Goal: Task Accomplishment & Management: Complete application form

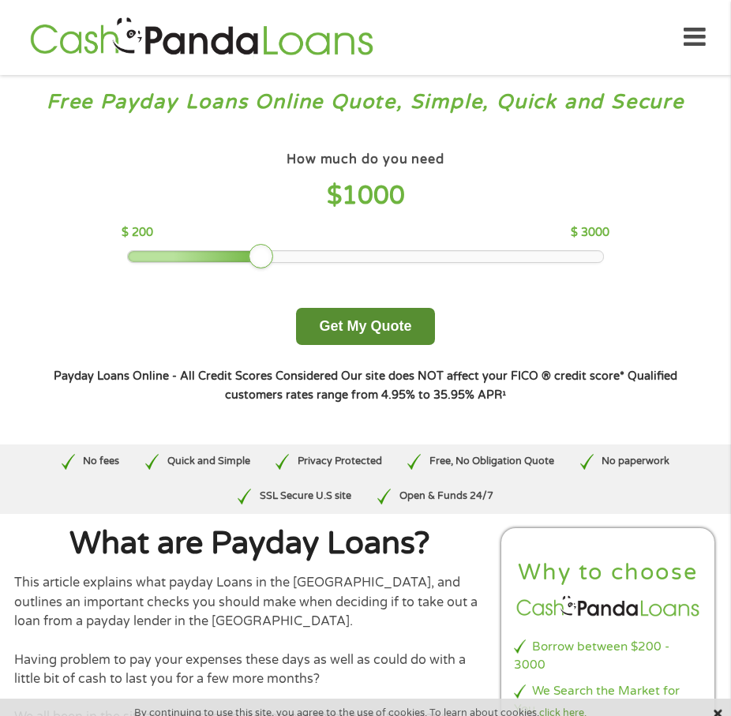
click at [404, 334] on button "Get My Quote" at bounding box center [365, 326] width 138 height 37
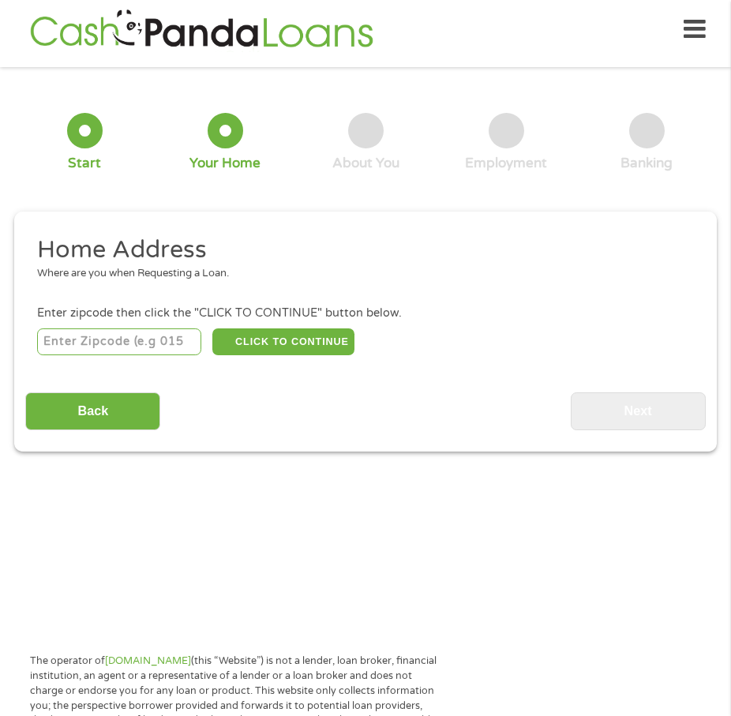
click at [160, 344] on input "number" at bounding box center [119, 341] width 164 height 27
type input "83713"
click at [268, 341] on button "CLICK TO CONTINUE" at bounding box center [282, 341] width 141 height 27
type input "83713"
type input "Boise"
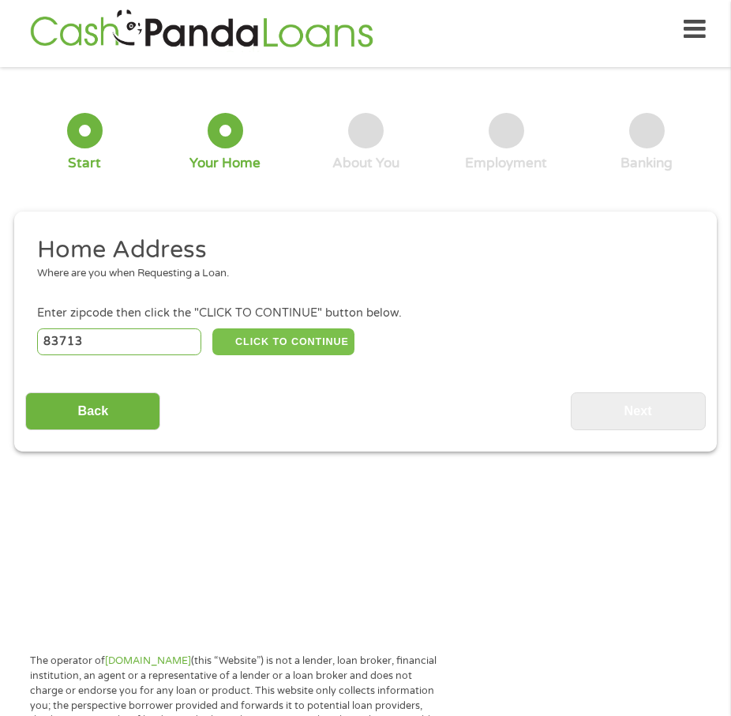
select select "[US_STATE]"
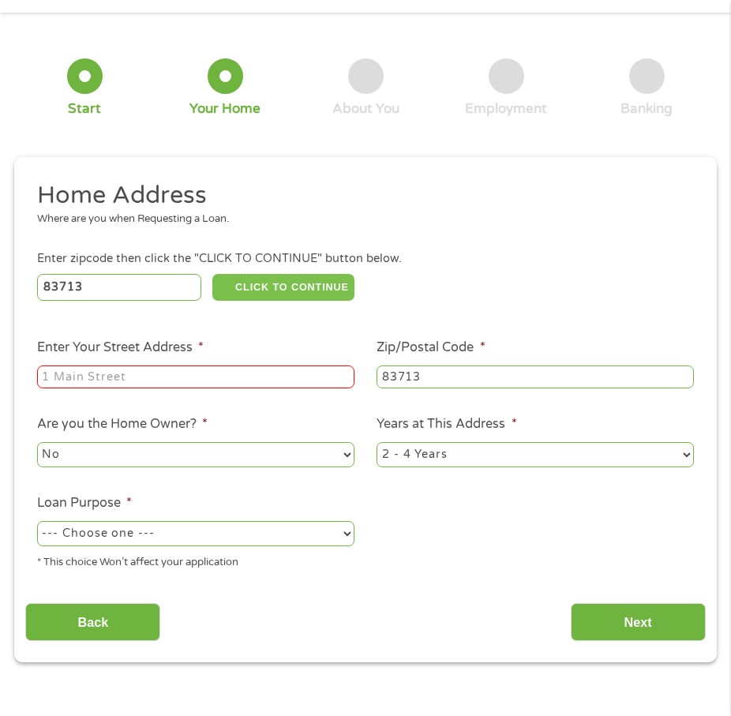
scroll to position [87, 0]
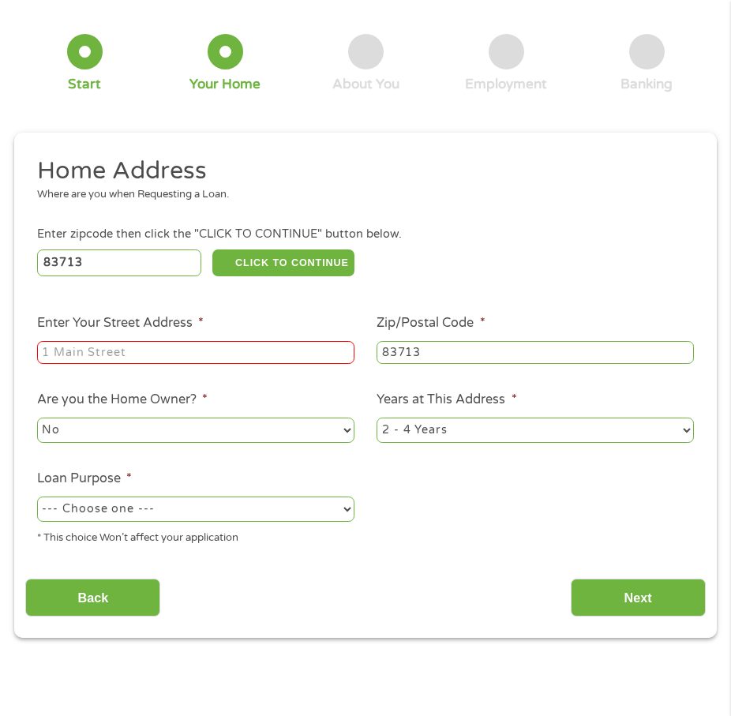
click at [150, 353] on input "Enter Your Street Address *" at bounding box center [195, 353] width 317 height 24
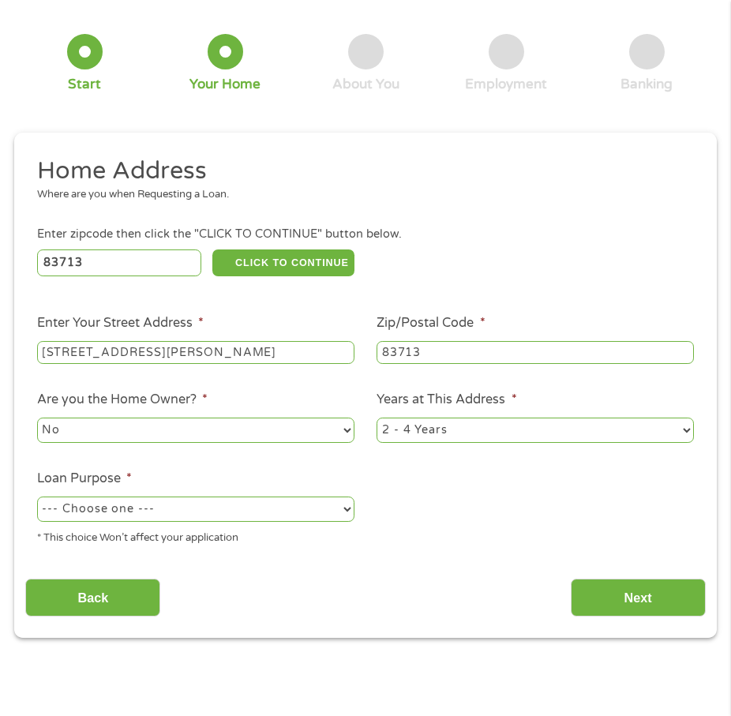
type input "[STREET_ADDRESS][PERSON_NAME]"
click at [174, 429] on select "No Yes" at bounding box center [195, 429] width 317 height 25
select select "yes"
click at [37, 417] on select "No Yes" at bounding box center [195, 429] width 317 height 25
click at [484, 432] on select "1 Year or less 1 - 2 Years 2 - 4 Years Over 4 Years" at bounding box center [534, 429] width 317 height 25
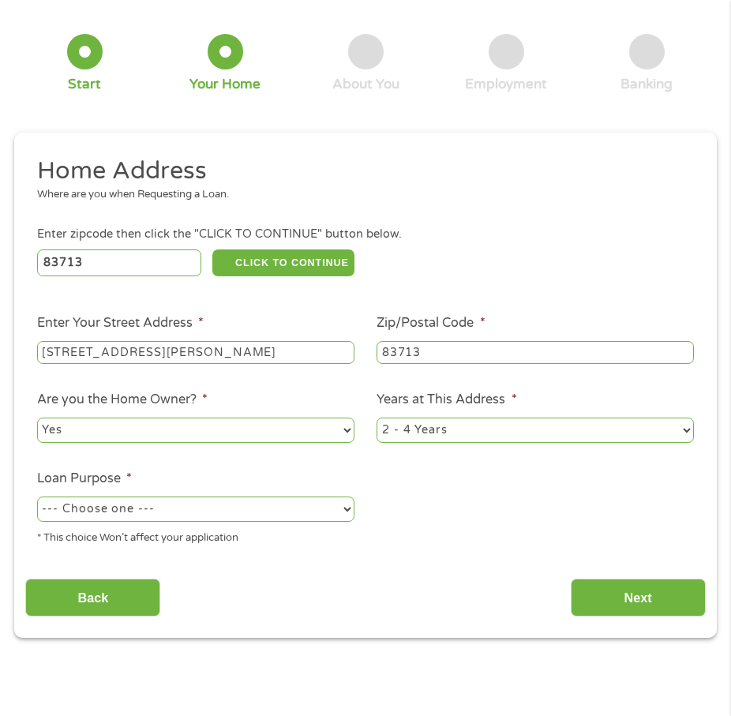
select select "60months"
click at [376, 417] on select "1 Year or less 1 - 2 Years 2 - 4 Years Over 4 Years" at bounding box center [534, 429] width 317 height 25
click at [430, 532] on ul "Home Address Where are you when Requesting a Loan. Enter zipcode then click the…" at bounding box center [364, 356] width 679 height 402
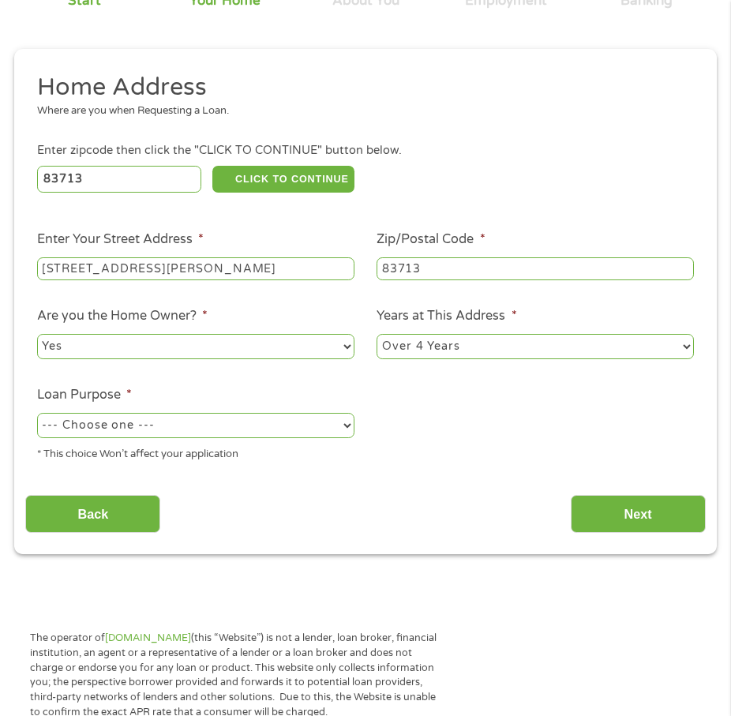
scroll to position [324, 0]
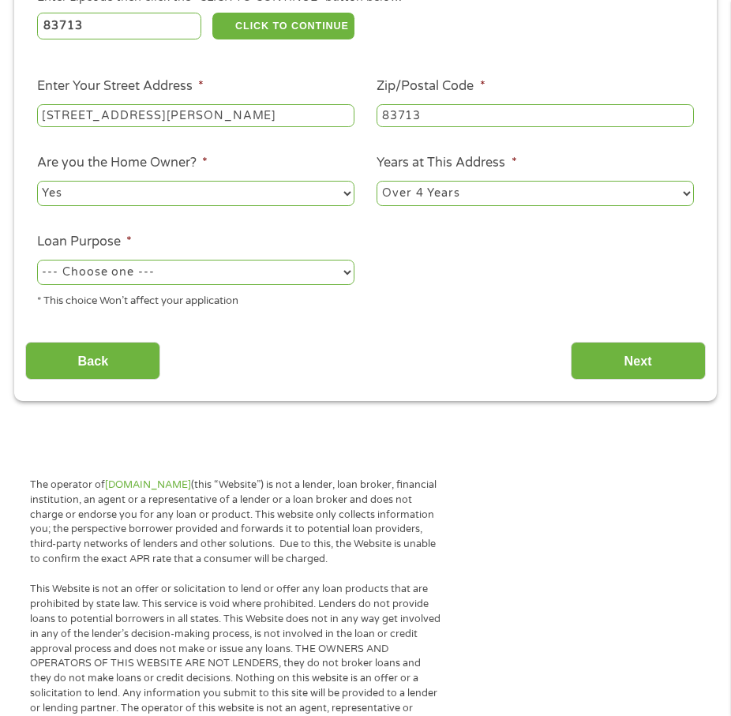
click at [247, 270] on select "--- Choose one --- Pay Bills Debt Consolidation Home Improvement Major Purchase…" at bounding box center [195, 272] width 317 height 25
select select "shorttermcash"
click at [37, 260] on select "--- Choose one --- Pay Bills Debt Consolidation Home Improvement Major Purchase…" at bounding box center [195, 272] width 317 height 25
click at [410, 315] on ul "Home Address Where are you when Requesting a Loan. Enter zipcode then click the…" at bounding box center [364, 120] width 679 height 402
click at [681, 369] on input "Next" at bounding box center [638, 361] width 135 height 39
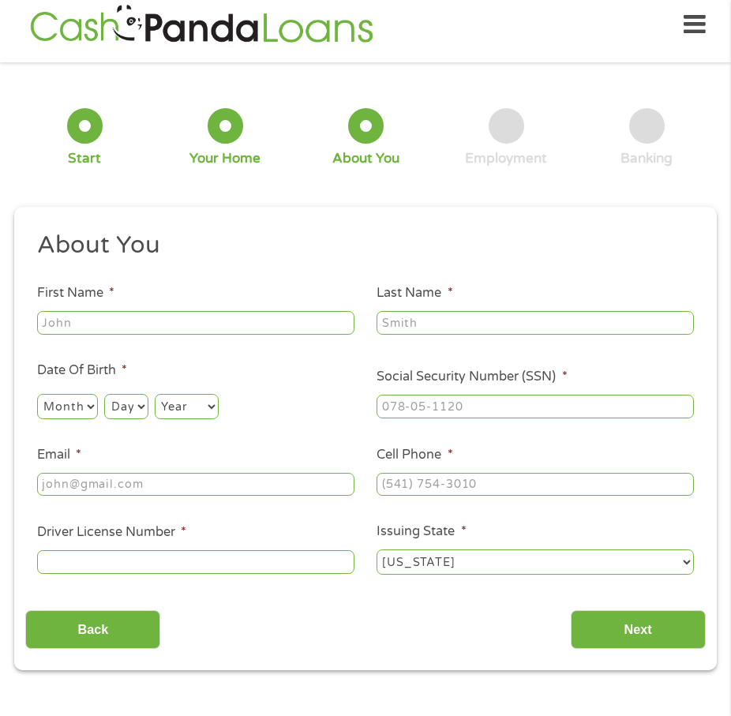
scroll to position [8, 0]
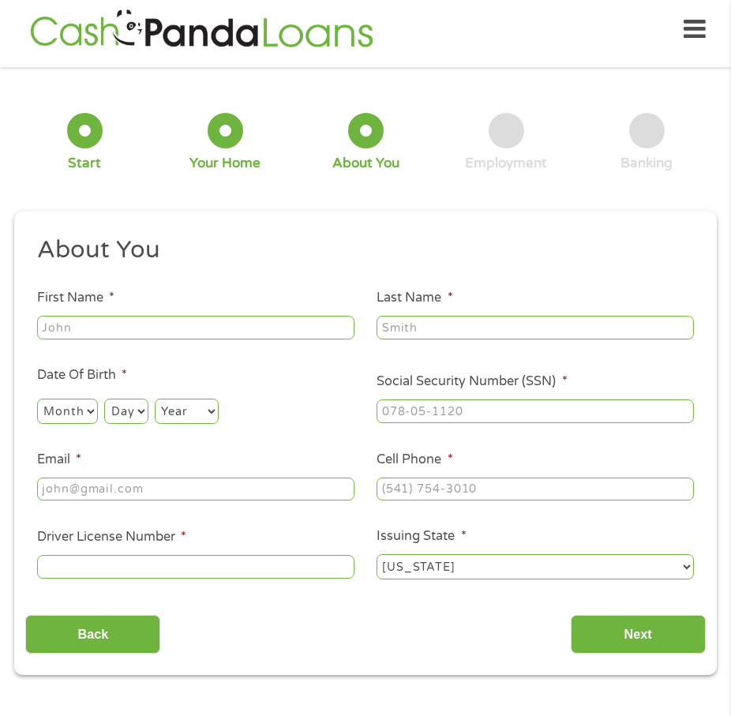
click at [250, 331] on input "First Name *" at bounding box center [195, 328] width 317 height 24
type input "Memory"
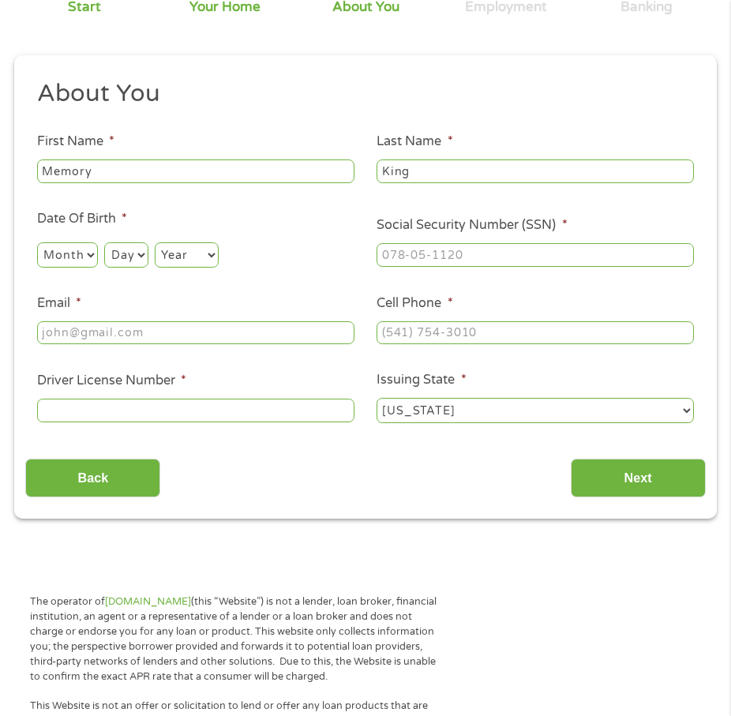
scroll to position [166, 0]
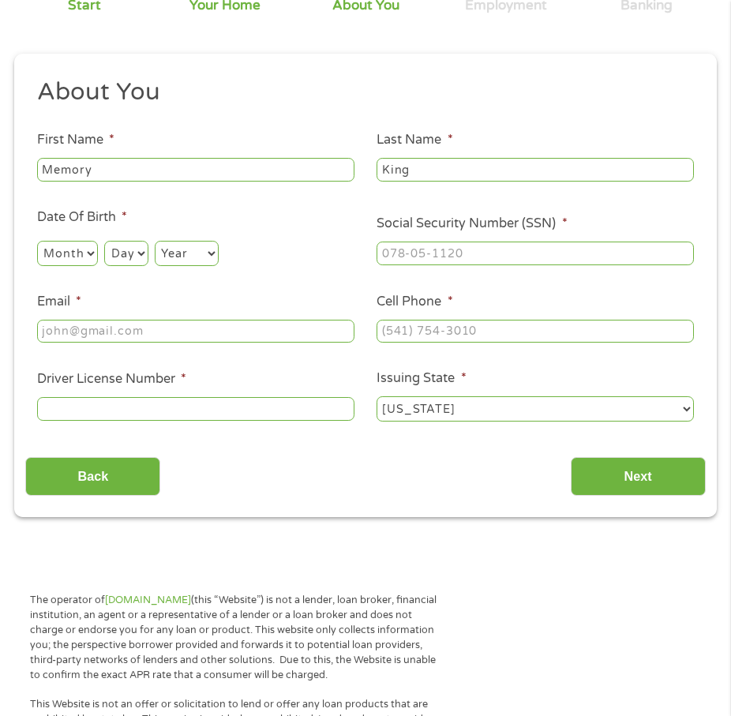
type input "King"
click at [73, 252] on select "Month 1 2 3 4 5 6 7 8 9 10 11 12" at bounding box center [67, 253] width 61 height 25
select select "6"
click at [37, 241] on select "Month 1 2 3 4 5 6 7 8 9 10 11 12" at bounding box center [67, 253] width 61 height 25
click at [116, 257] on select "Day 1 2 3 4 5 6 7 8 9 10 11 12 13 14 15 16 17 18 19 20 21 22 23 24 25 26 27 28 …" at bounding box center [125, 253] width 43 height 25
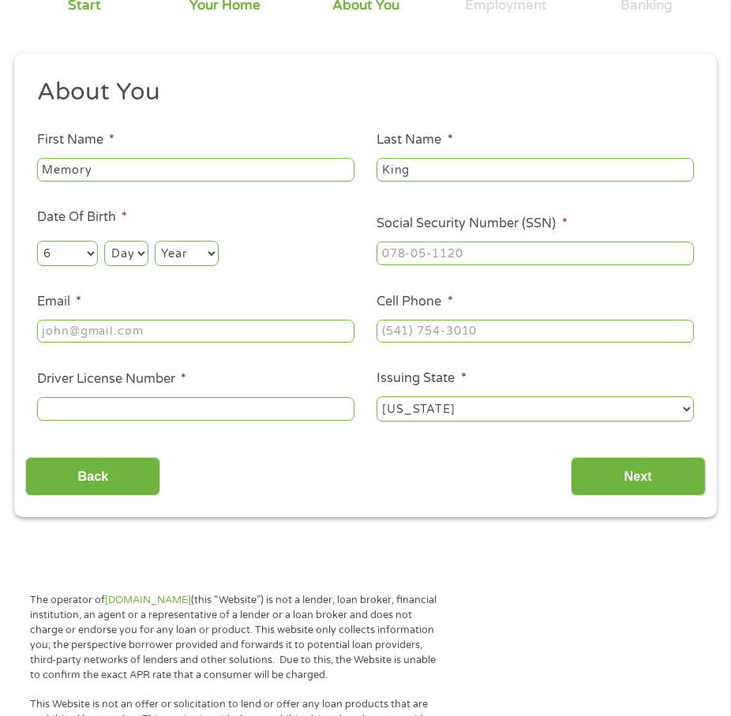
select select "23"
click at [104, 241] on select "Day 1 2 3 4 5 6 7 8 9 10 11 12 13 14 15 16 17 18 19 20 21 22 23 24 25 26 27 28 …" at bounding box center [125, 253] width 43 height 25
click at [192, 256] on select "Year [DATE] 2006 2005 2004 2003 2002 2001 2000 1999 1998 1997 1996 1995 1994 19…" at bounding box center [187, 253] width 64 height 25
select select "1981"
click at [155, 241] on select "Year [DATE] 2006 2005 2004 2003 2002 2001 2000 1999 1998 1997 1996 1995 1994 19…" at bounding box center [187, 253] width 64 height 25
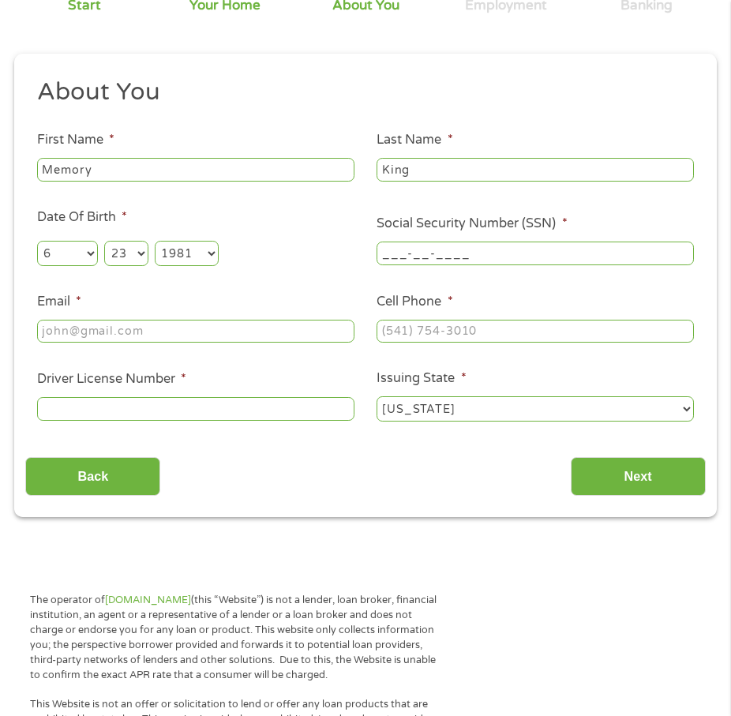
click at [408, 253] on input "___-__-____" at bounding box center [534, 253] width 317 height 24
type input "586-78-7520"
click at [176, 337] on input "Email *" at bounding box center [195, 332] width 317 height 24
type input "[EMAIL_ADDRESS][DOMAIN_NAME]"
type input "[PHONE_NUMBER]"
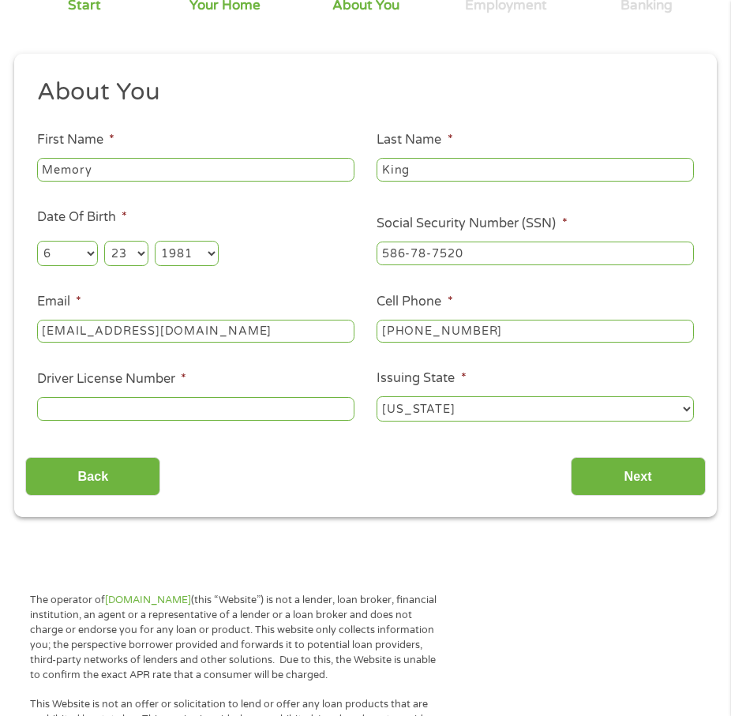
click at [63, 417] on input "Driver License Number *" at bounding box center [195, 409] width 317 height 24
type input "YC355064A"
click at [585, 461] on input "Next" at bounding box center [638, 476] width 135 height 39
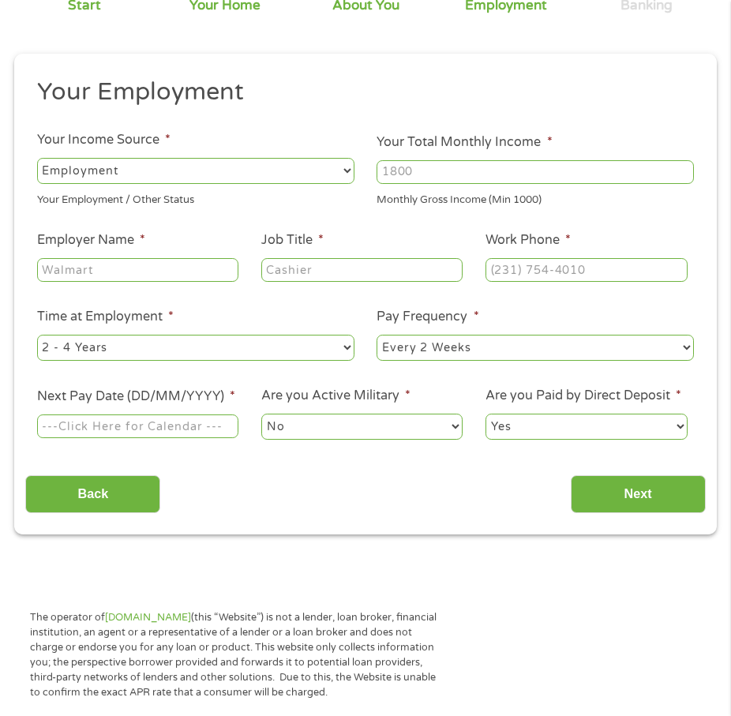
click at [466, 167] on input "Your Total Monthly Income *" at bounding box center [534, 172] width 317 height 24
type input "5500"
click at [344, 106] on h2 "Your Employment" at bounding box center [360, 93] width 646 height 32
click at [137, 274] on input "Employer Name *" at bounding box center [137, 270] width 201 height 24
type input "Employer Solutions"
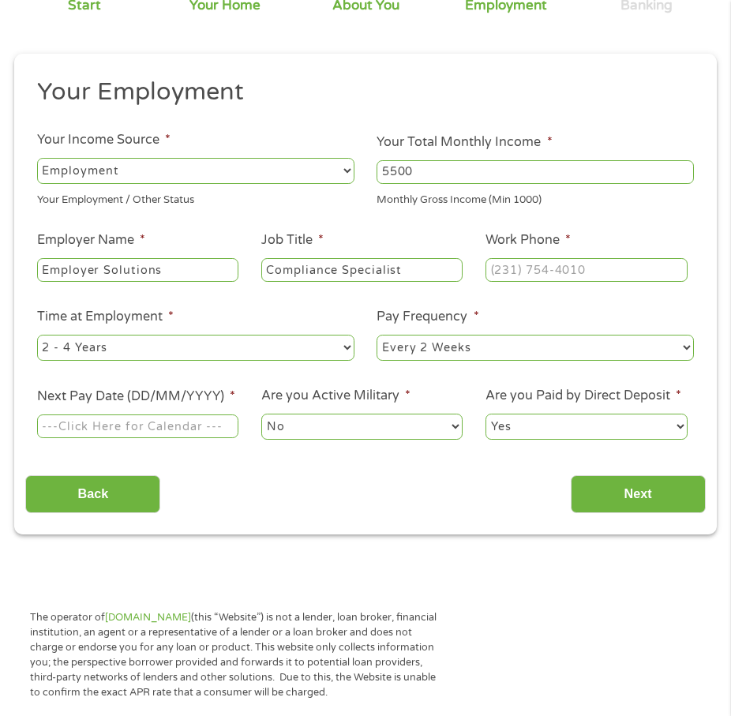
type input "Compliance Specialist"
type input "[PHONE_NUMBER]"
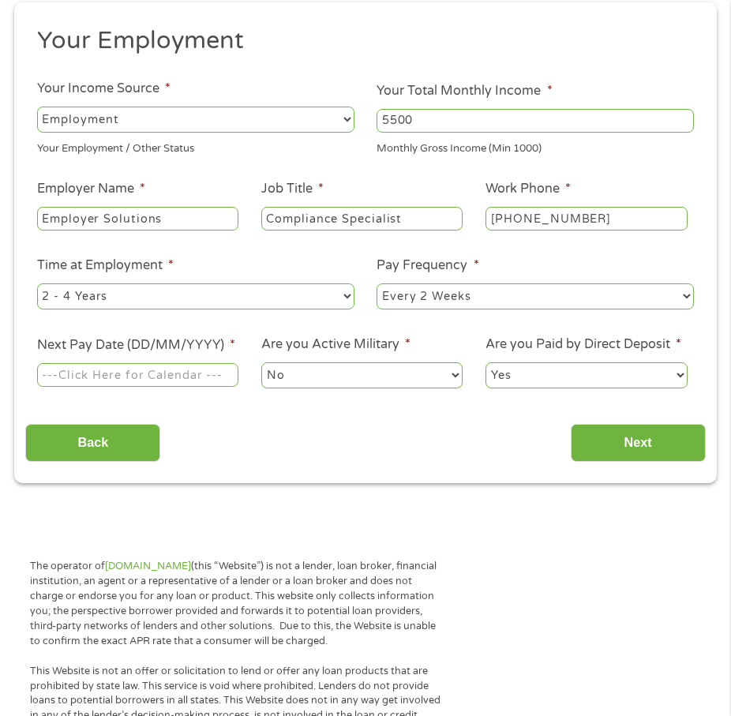
scroll to position [245, 0]
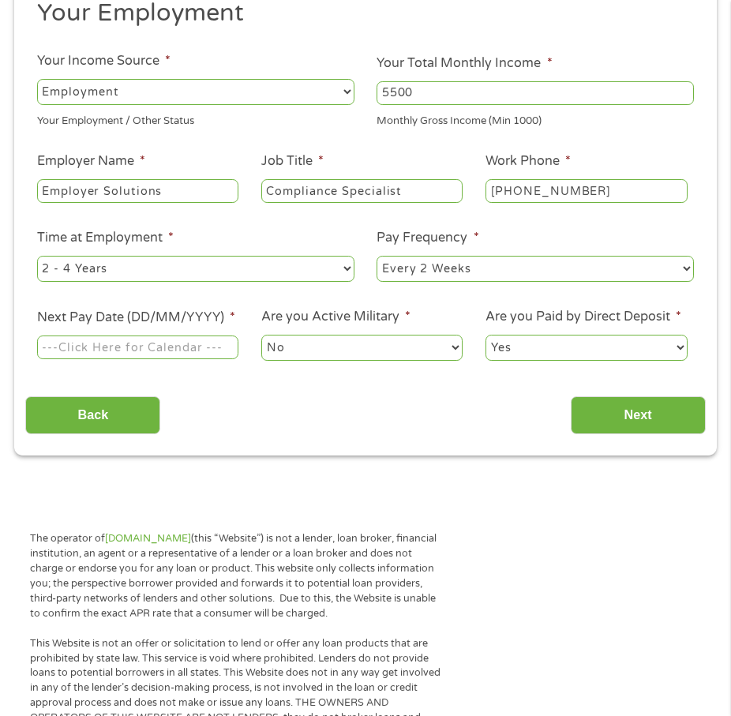
click at [127, 267] on select "--- Choose one --- 1 Year or less 1 - 2 Years 2 - 4 Years Over 4 Years" at bounding box center [195, 268] width 317 height 25
select select "60months"
click at [37, 256] on select "--- Choose one --- 1 Year or less 1 - 2 Years 2 - 4 Years Over 4 Years" at bounding box center [195, 268] width 317 height 25
click at [442, 273] on select "--- Choose one --- Every 2 Weeks Every Week Monthly Semi-Monthly" at bounding box center [534, 268] width 317 height 25
select select "semimonthly"
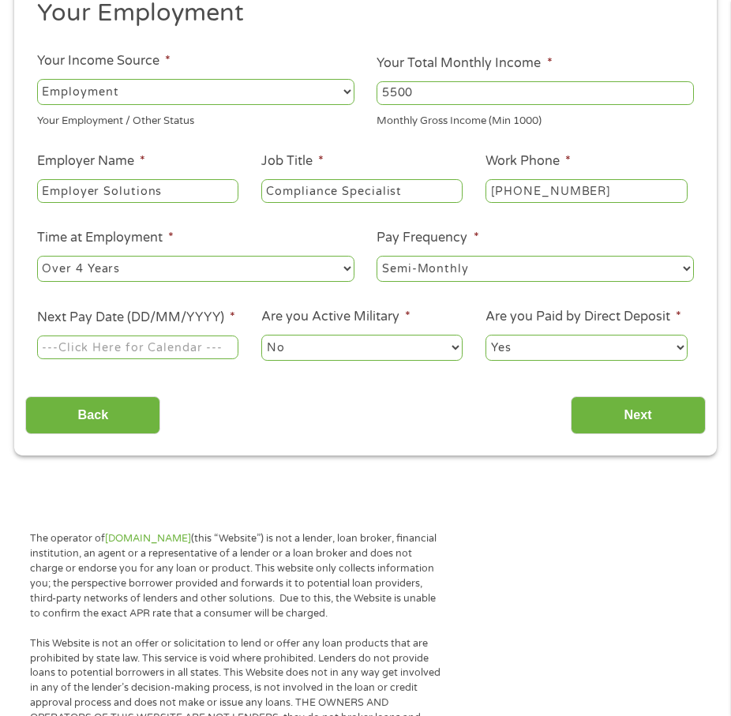
click at [376, 256] on select "--- Choose one --- Every 2 Weeks Every Week Monthly Semi-Monthly" at bounding box center [534, 268] width 317 height 25
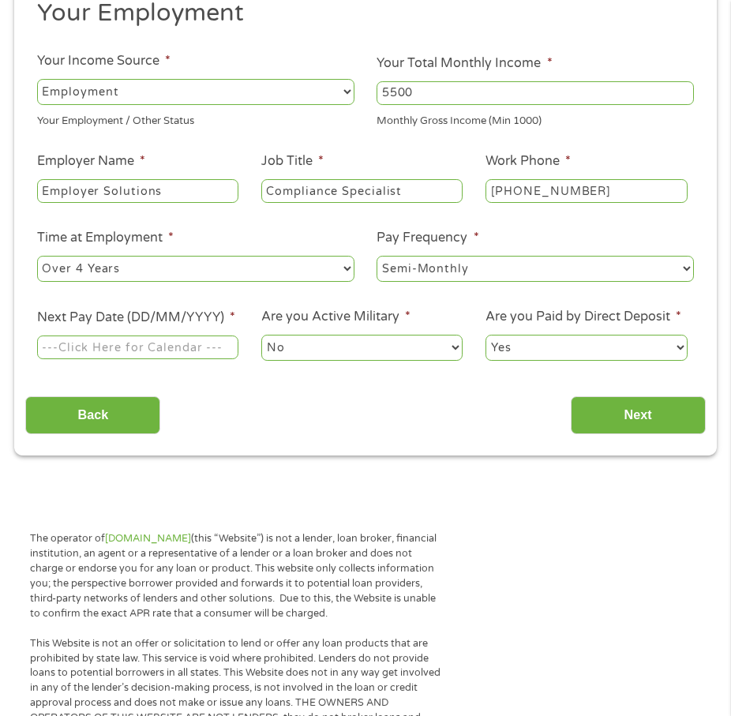
click at [193, 346] on input "Next Pay Date (DD/MM/YYYY) *" at bounding box center [137, 347] width 201 height 24
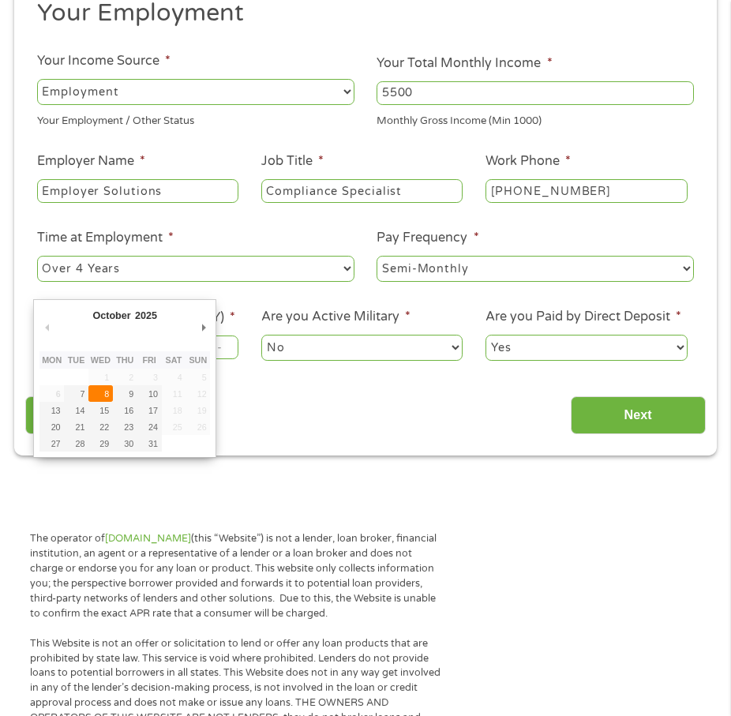
type input "[DATE]"
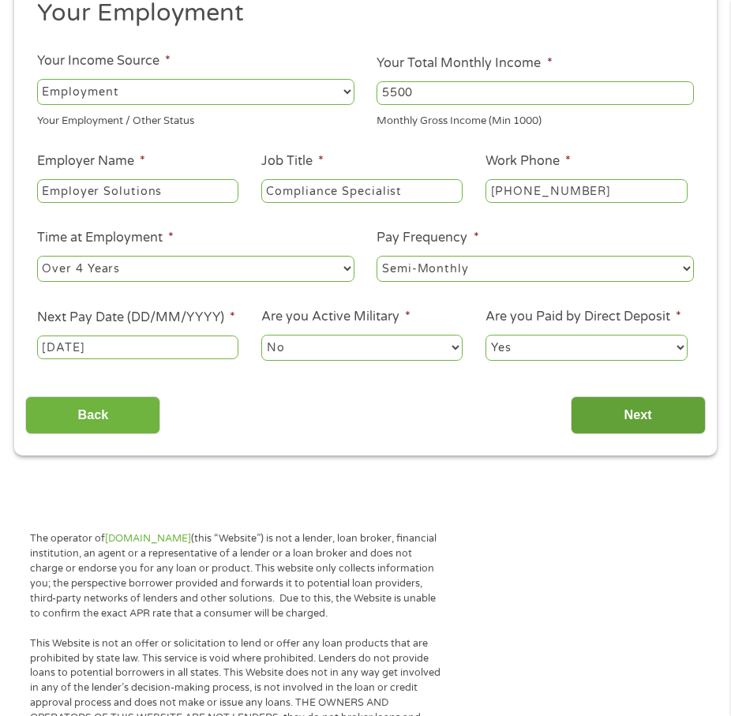
click at [616, 407] on input "Next" at bounding box center [638, 415] width 135 height 39
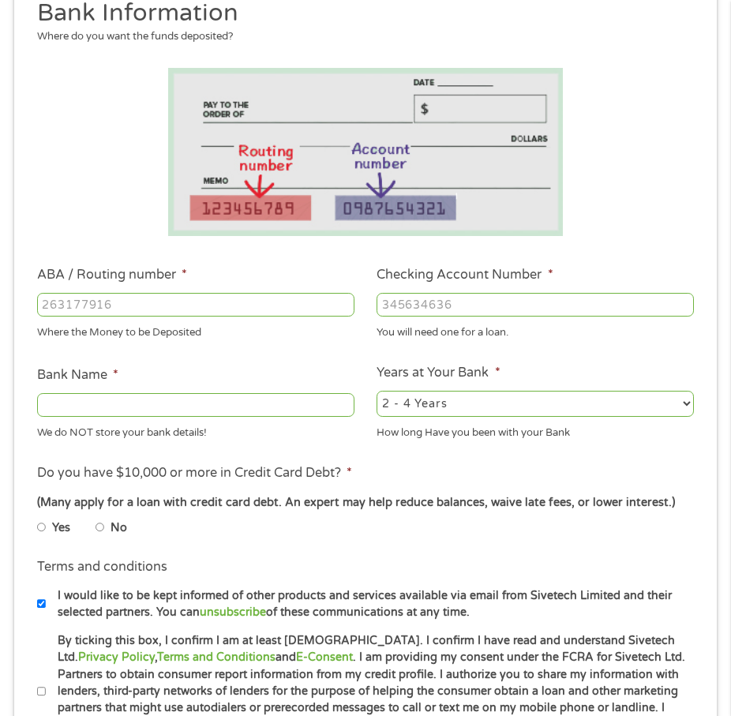
click at [183, 308] on input "ABA / Routing number *" at bounding box center [195, 305] width 317 height 24
click at [182, 308] on input "ABA / Routing number *" at bounding box center [195, 305] width 317 height 24
type input "324377516"
type input "AMERICA FIRST FEDERAL CREDIT UNION"
type input "324377516"
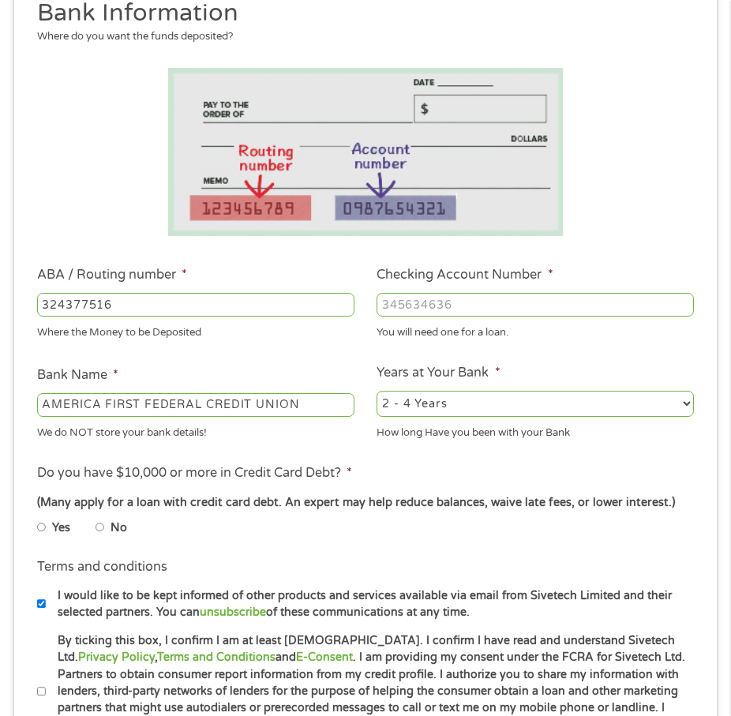
click at [465, 310] on input "Checking Account Number *" at bounding box center [534, 305] width 317 height 24
type input "746047644968"
click at [439, 402] on select "2 - 4 Years 6 - 12 Months 1 - 2 Years Over 4 Years" at bounding box center [534, 403] width 317 height 25
select select "24months"
click at [376, 391] on select "2 - 4 Years 6 - 12 Months 1 - 2 Years Over 4 Years" at bounding box center [534, 403] width 317 height 25
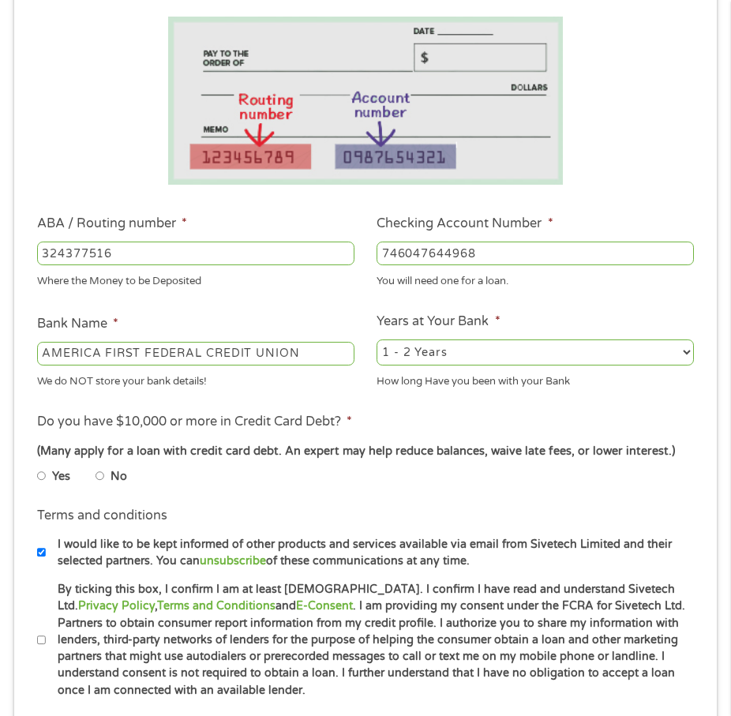
scroll to position [324, 0]
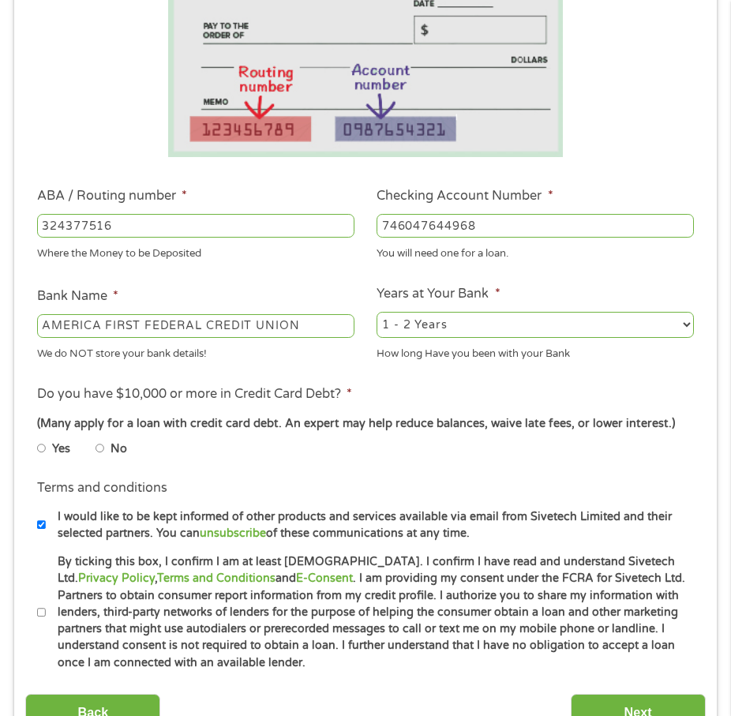
click at [100, 450] on input "No" at bounding box center [99, 448] width 9 height 19
radio input "true"
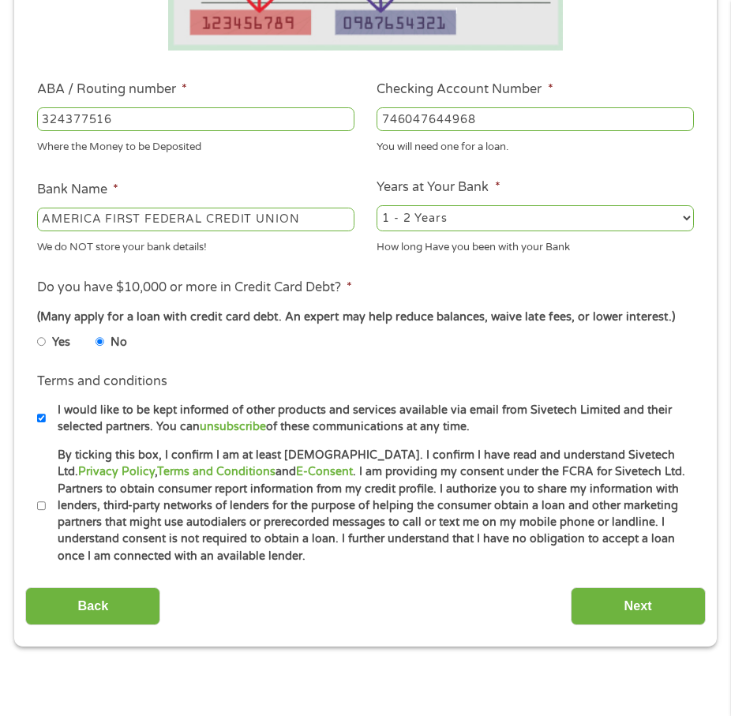
scroll to position [481, 0]
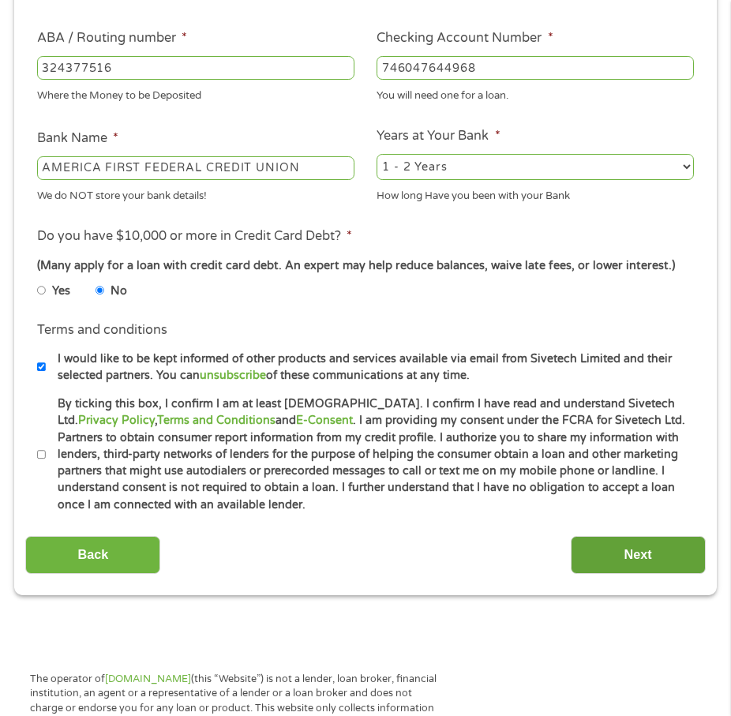
click at [586, 551] on input "Next" at bounding box center [638, 555] width 135 height 39
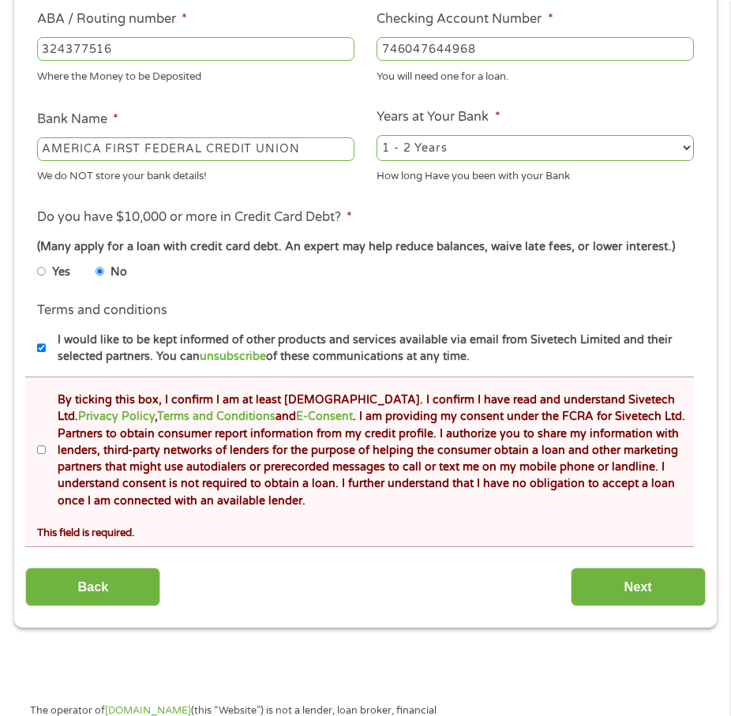
scroll to position [560, 0]
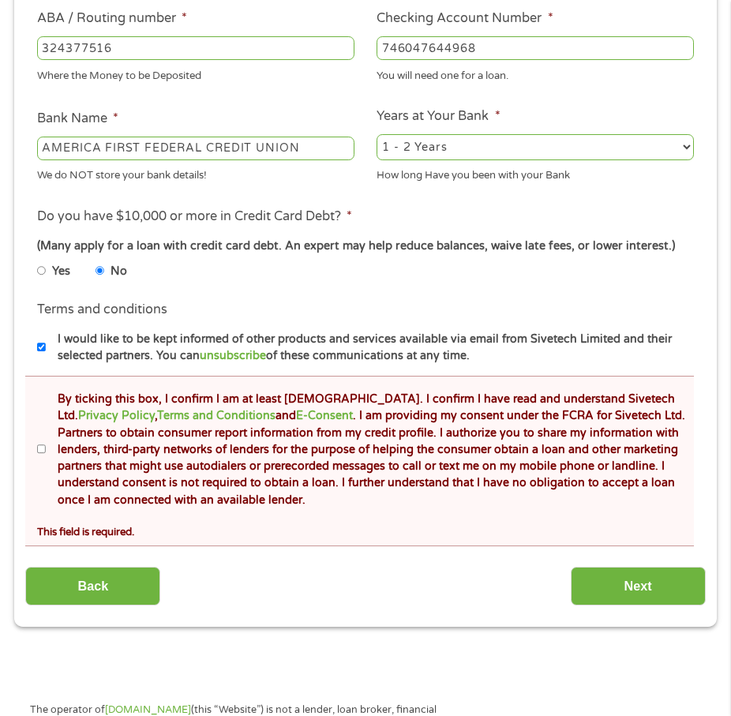
click at [40, 451] on input "By ticking this box, I confirm I am at least [DEMOGRAPHIC_DATA]. I confirm I ha…" at bounding box center [41, 449] width 9 height 19
checkbox input "true"
click at [608, 583] on input "Next" at bounding box center [638, 586] width 135 height 39
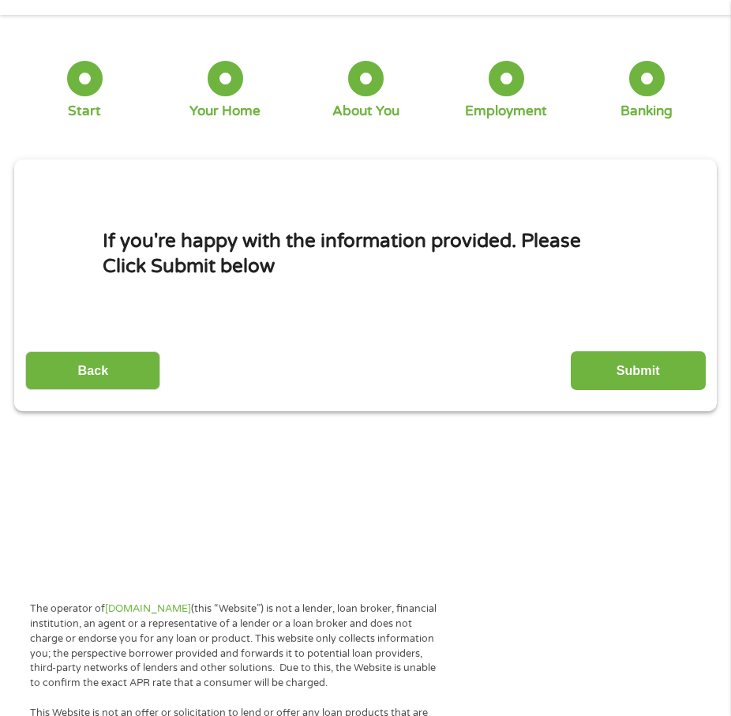
scroll to position [8, 0]
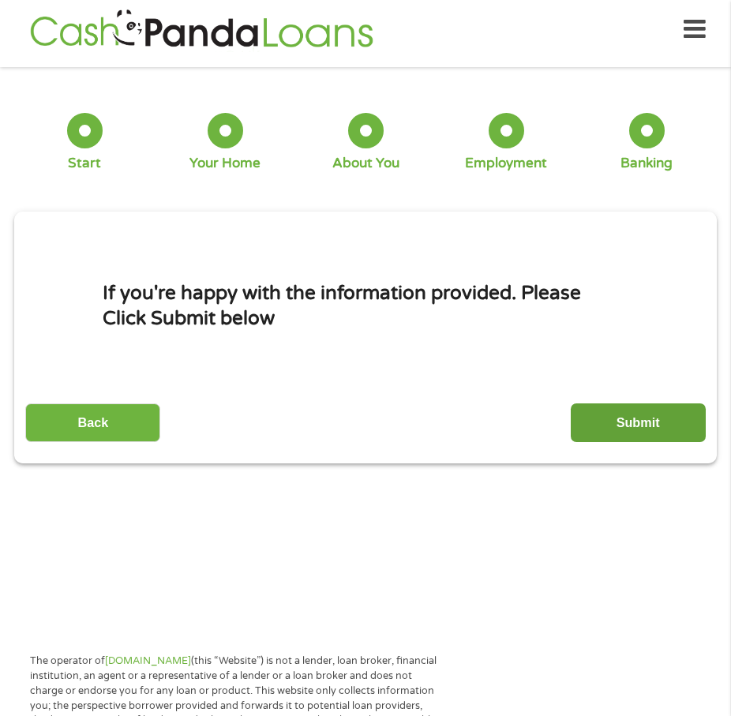
click at [646, 414] on input "Submit" at bounding box center [638, 422] width 135 height 39
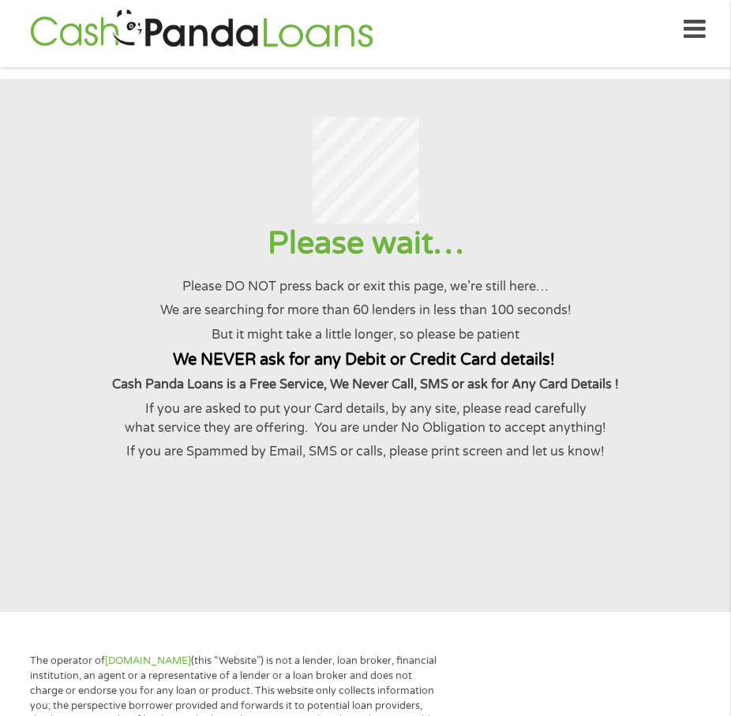
scroll to position [0, 0]
